Goal: Task Accomplishment & Management: Use online tool/utility

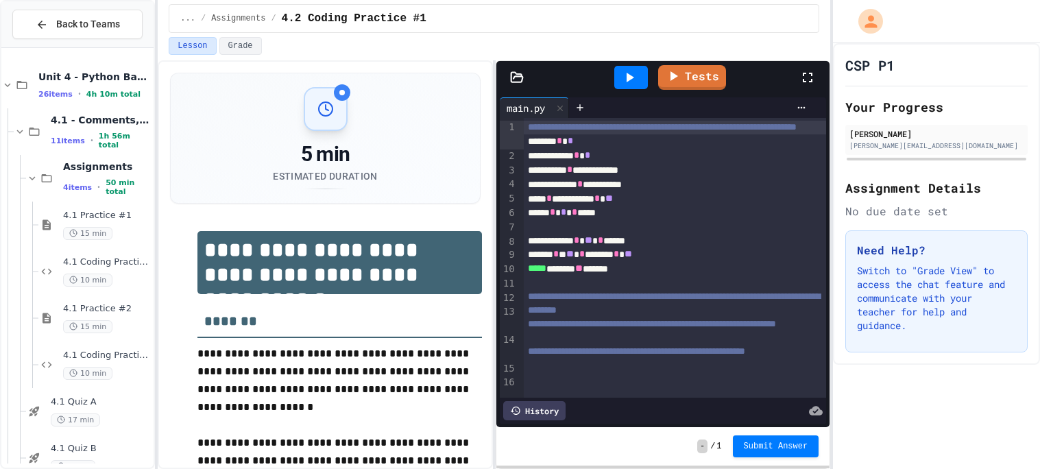
scroll to position [9, 0]
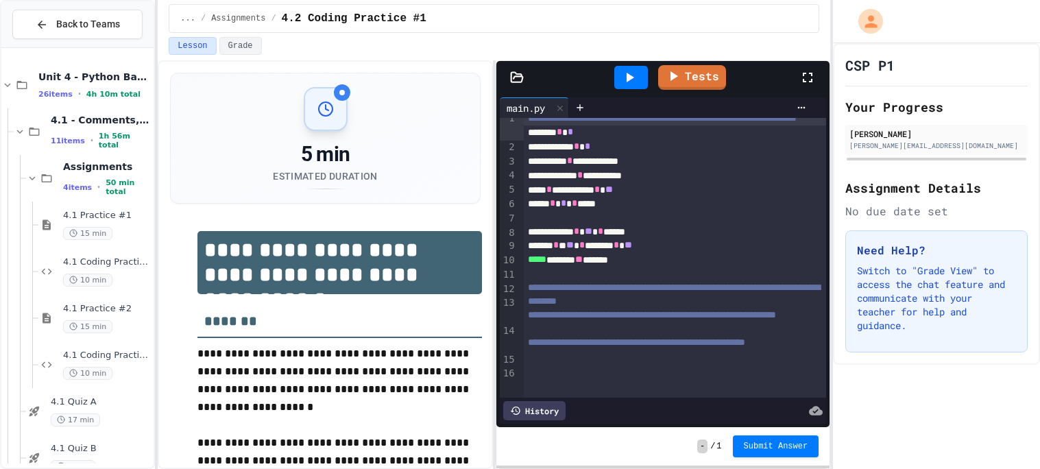
click at [635, 74] on icon at bounding box center [629, 77] width 16 height 16
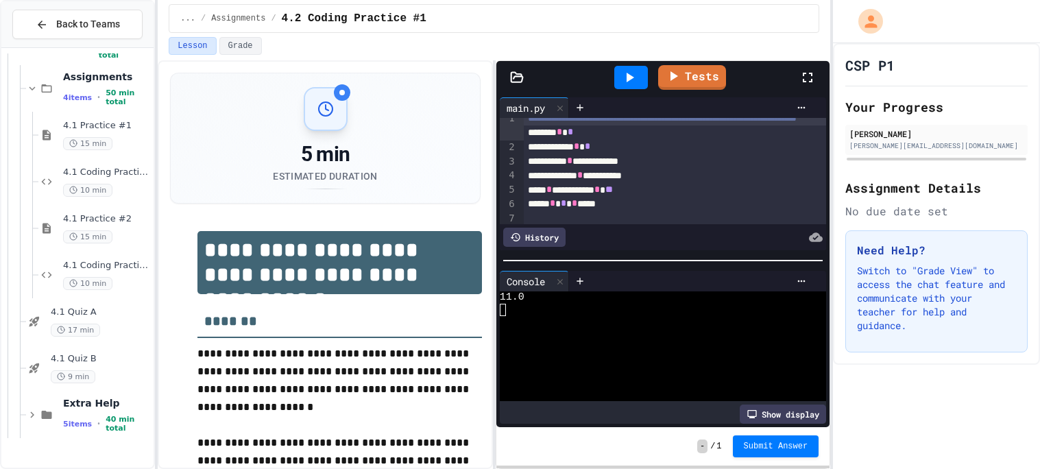
scroll to position [0, 0]
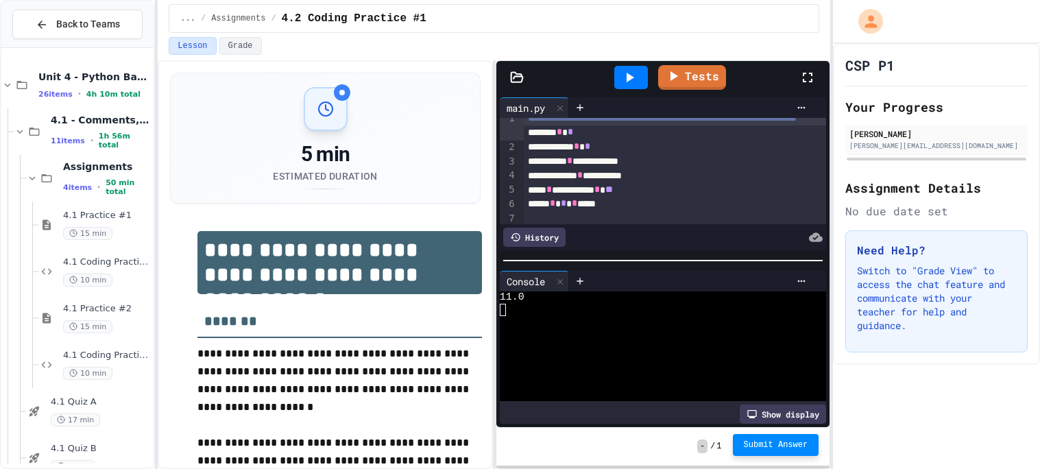
click at [801, 444] on span "Submit Answer" at bounding box center [776, 444] width 64 height 11
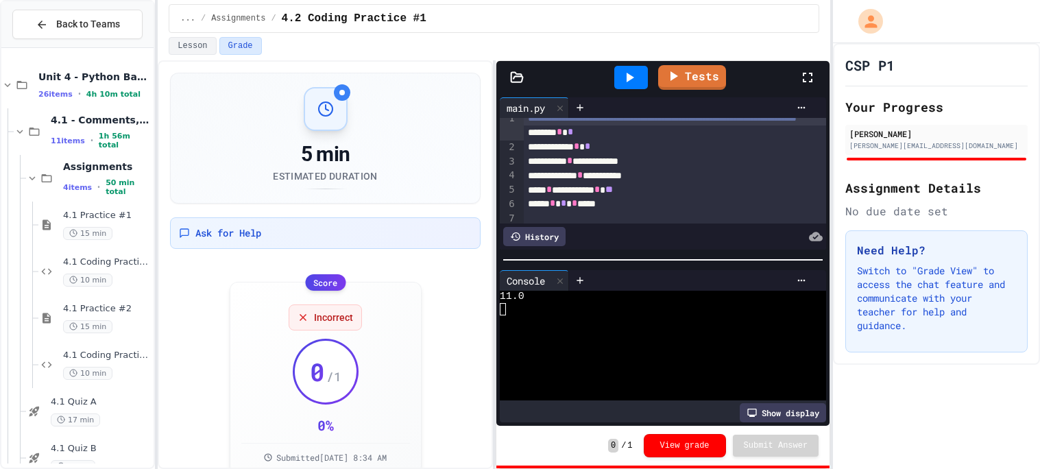
scroll to position [25, 0]
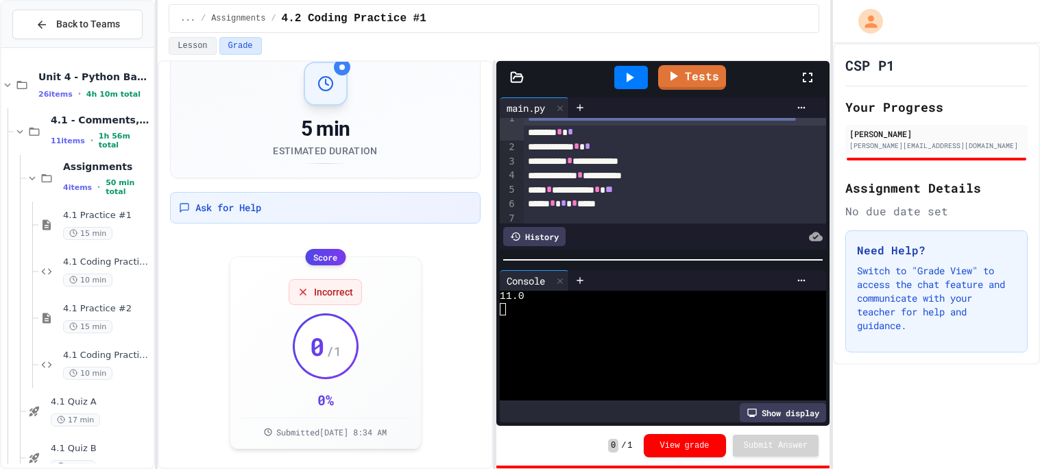
click at [554, 169] on div "**********" at bounding box center [675, 161] width 302 height 14
click at [811, 278] on div at bounding box center [801, 280] width 22 height 11
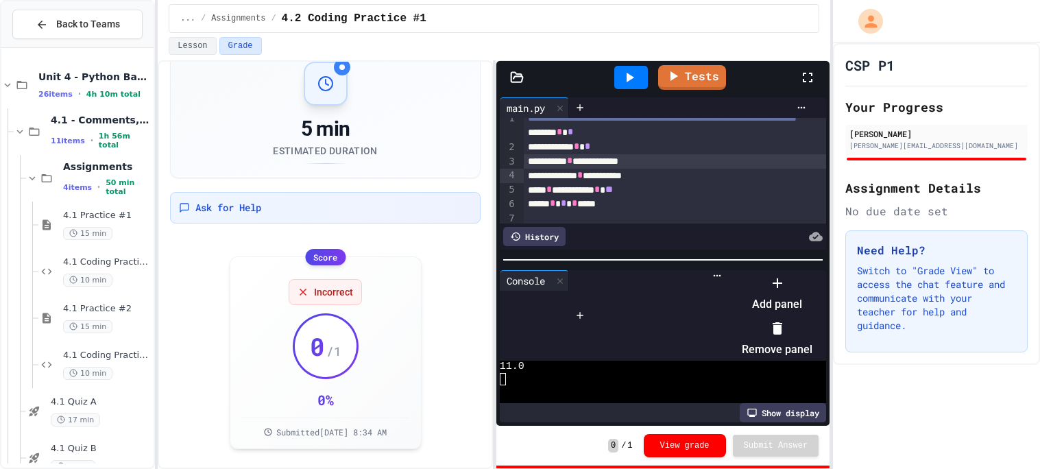
click at [728, 271] on div at bounding box center [770, 271] width 84 height 0
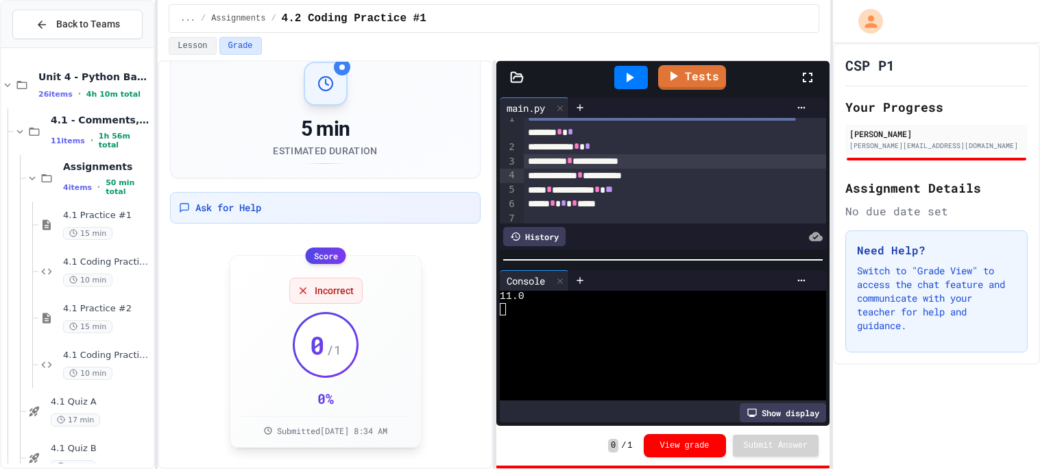
scroll to position [0, 0]
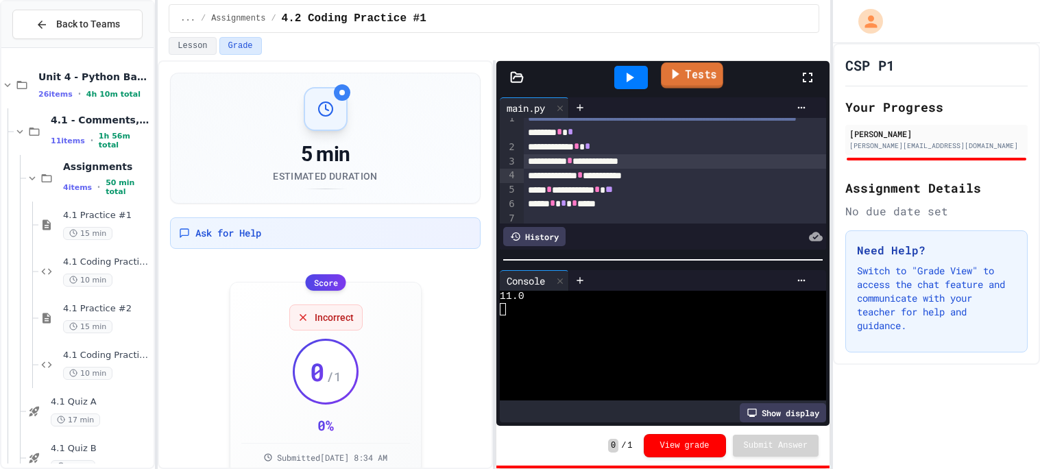
click at [676, 73] on icon at bounding box center [674, 73] width 15 height 17
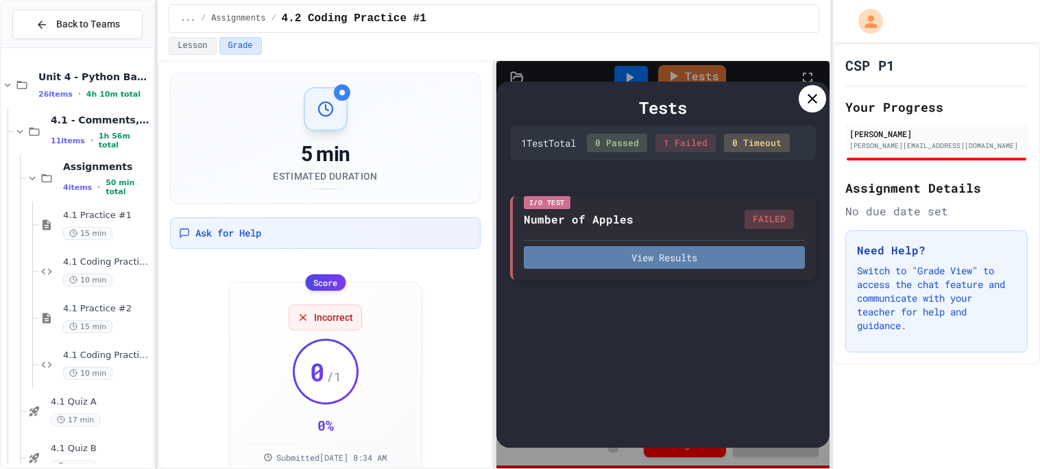
click at [665, 268] on button "View Results" at bounding box center [664, 257] width 281 height 23
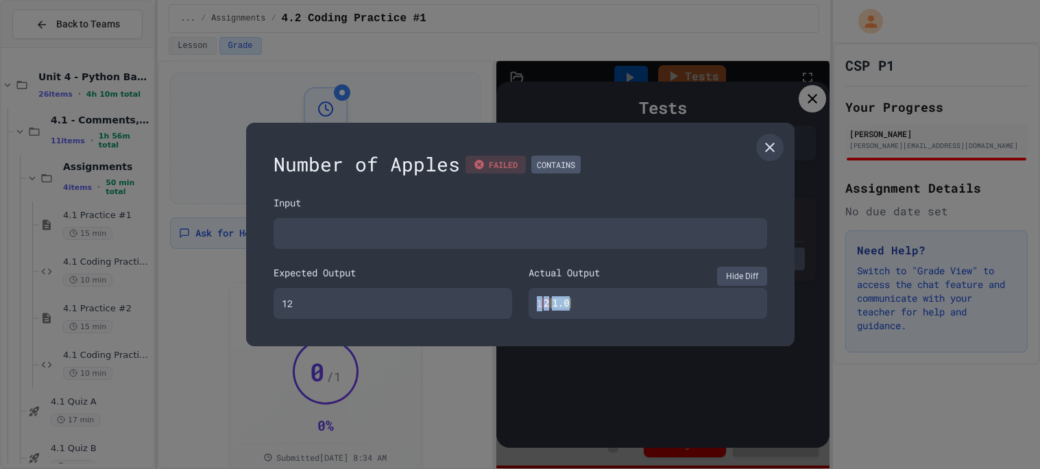
drag, startPoint x: 574, startPoint y: 304, endPoint x: 532, endPoint y: 305, distance: 41.8
click at [532, 305] on div "1 2 1.0" at bounding box center [647, 304] width 238 height 32
click at [586, 311] on div "1 2 1.0" at bounding box center [647, 304] width 238 height 32
click at [769, 140] on icon at bounding box center [769, 147] width 16 height 16
